Goal: Task Accomplishment & Management: Use online tool/utility

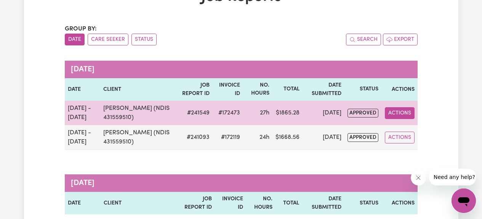
click at [399, 116] on button "Actions" at bounding box center [400, 113] width 30 height 12
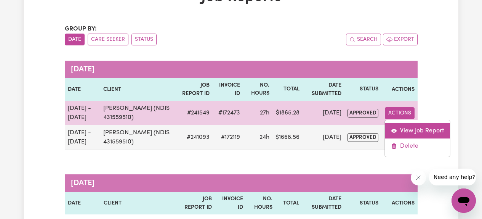
click at [401, 130] on link "View Job Report" at bounding box center [417, 130] width 65 height 15
select select "pm"
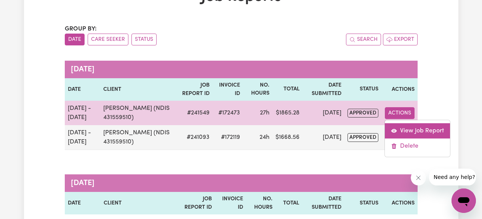
select select "pm"
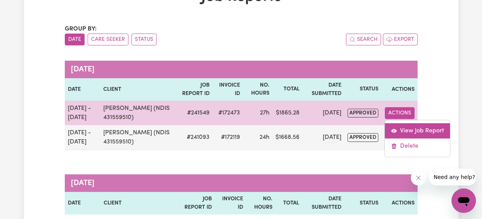
select select "pm"
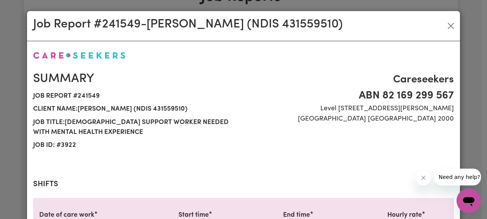
select select "61.07-Weekday"
select select "85.94-[DATE]"
select select "61.07-Weekday"
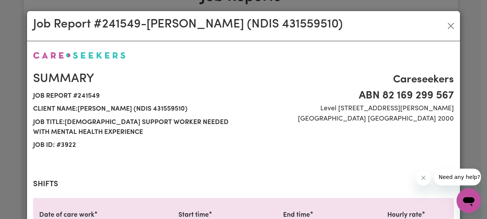
select select "61.07-Weekday"
select select "85.94-[DATE]"
select select "61.07-Weekday"
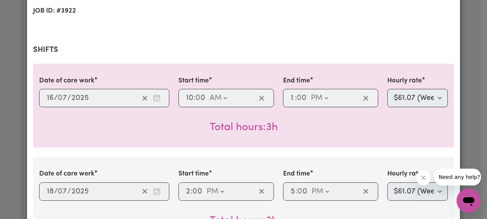
scroll to position [139, 0]
